Goal: Task Accomplishment & Management: Manage account settings

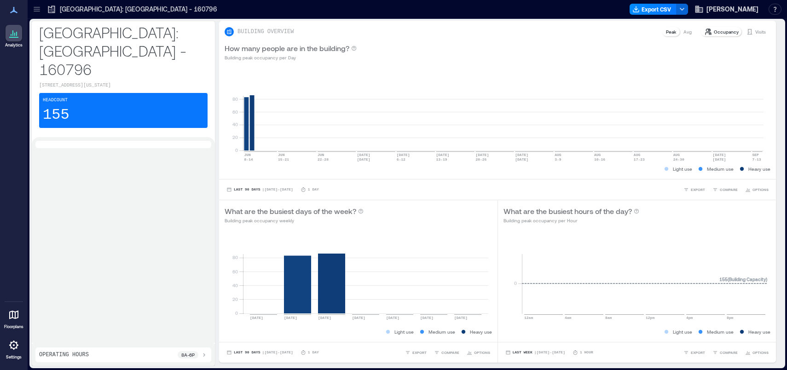
click at [15, 345] on icon at bounding box center [13, 345] width 11 height 11
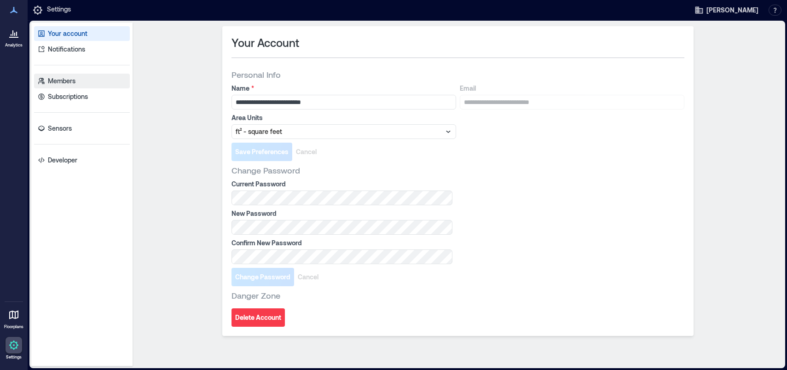
click at [74, 78] on p "Members" at bounding box center [62, 80] width 28 height 9
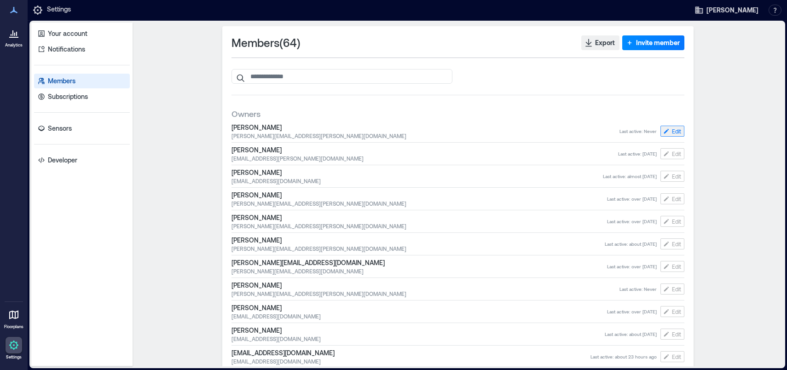
click at [672, 128] on span "Edit" at bounding box center [676, 130] width 9 height 7
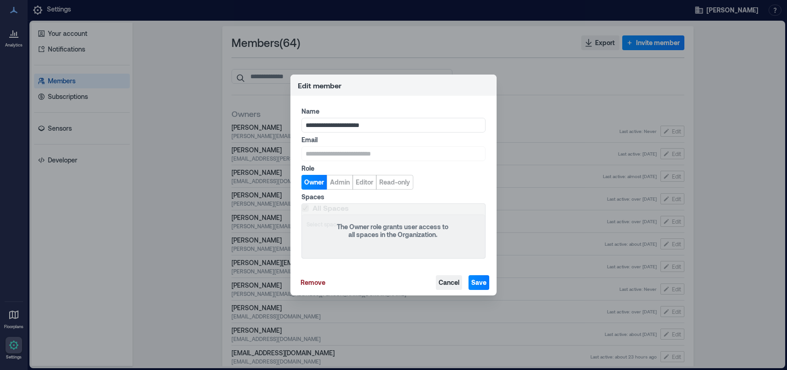
click at [450, 280] on span "Cancel" at bounding box center [449, 282] width 21 height 9
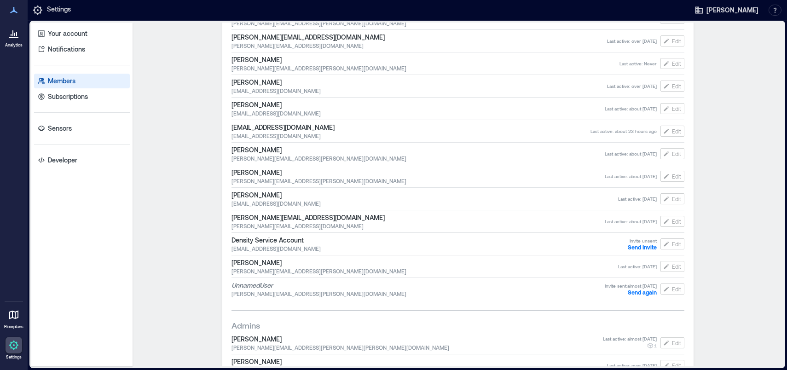
scroll to position [235, 0]
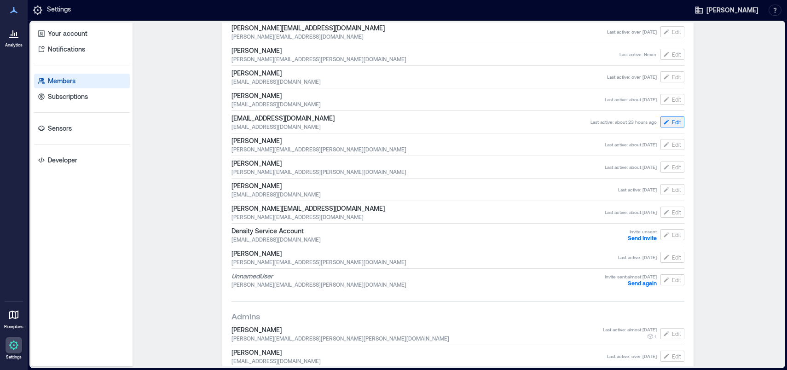
click at [672, 123] on span "Edit" at bounding box center [676, 121] width 9 height 7
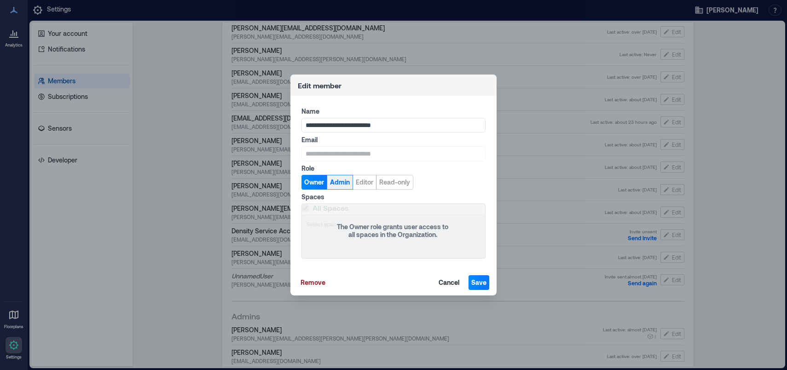
click at [340, 180] on span "Admin" at bounding box center [340, 182] width 20 height 9
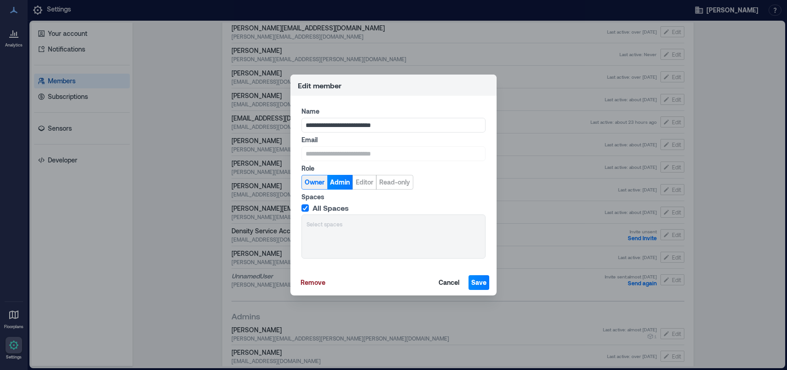
click at [315, 183] on span "Owner" at bounding box center [315, 182] width 20 height 9
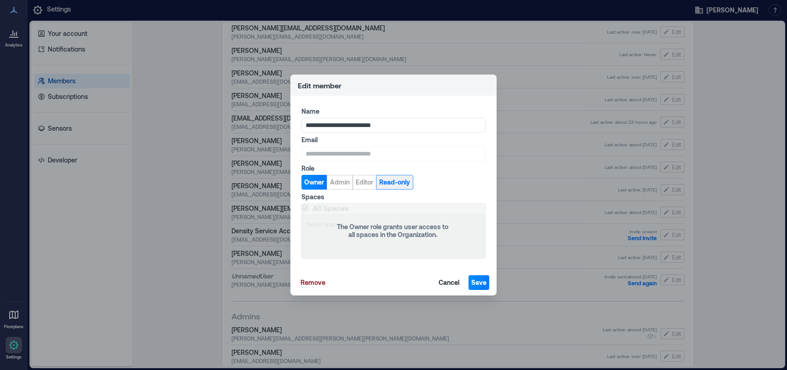
click at [392, 183] on span "Read-only" at bounding box center [394, 182] width 31 height 9
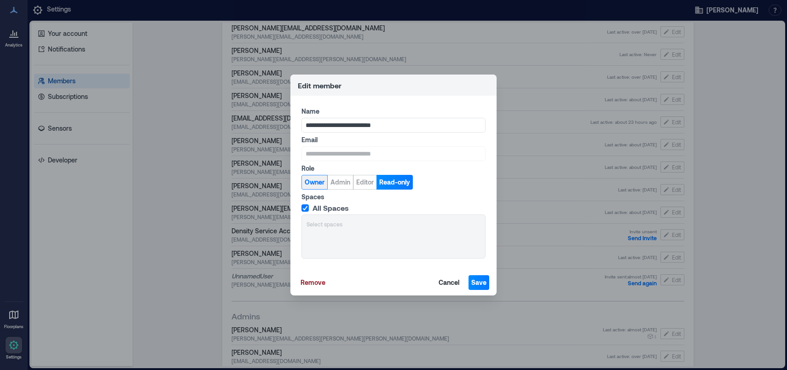
click at [318, 185] on span "Owner" at bounding box center [315, 182] width 20 height 9
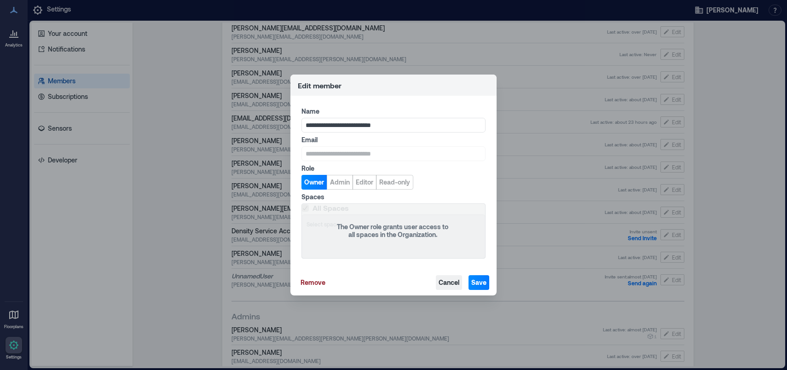
click at [450, 278] on span "Cancel" at bounding box center [449, 282] width 21 height 9
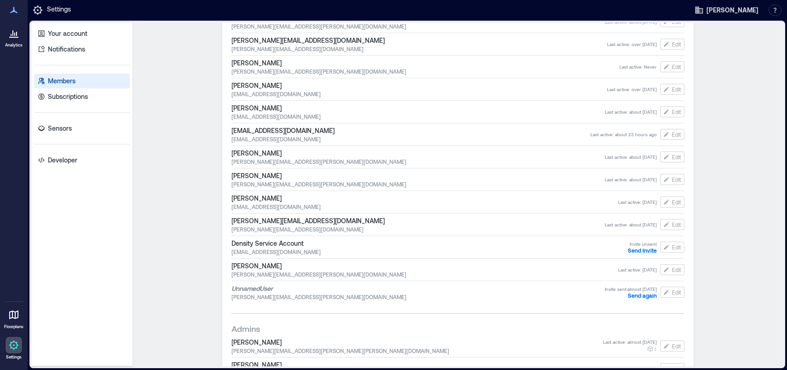
scroll to position [217, 0]
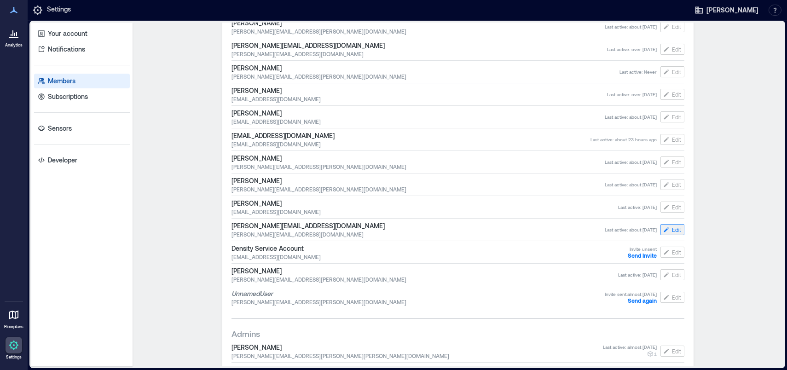
click at [672, 231] on span "Edit" at bounding box center [676, 229] width 9 height 7
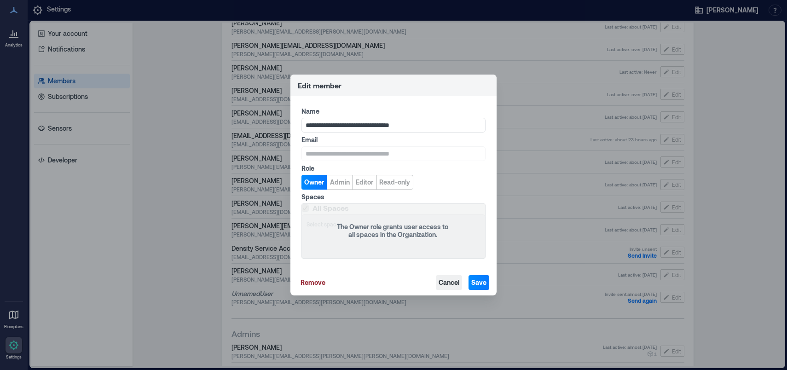
click at [449, 281] on span "Cancel" at bounding box center [449, 282] width 21 height 9
